Goal: Task Accomplishment & Management: Manage account settings

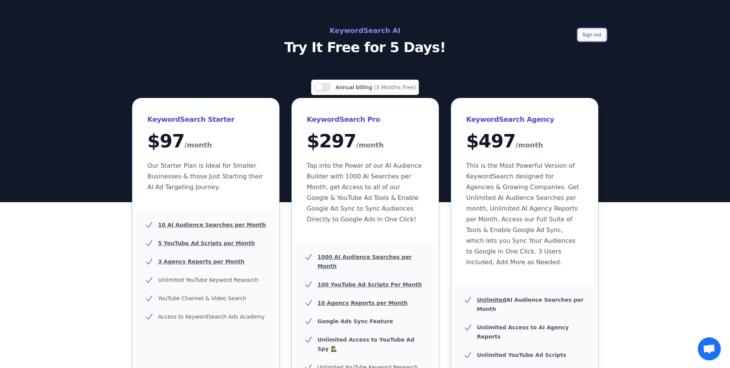
click at [586, 35] on button "Sign out" at bounding box center [592, 34] width 28 height 11
